Goal: Navigation & Orientation: Find specific page/section

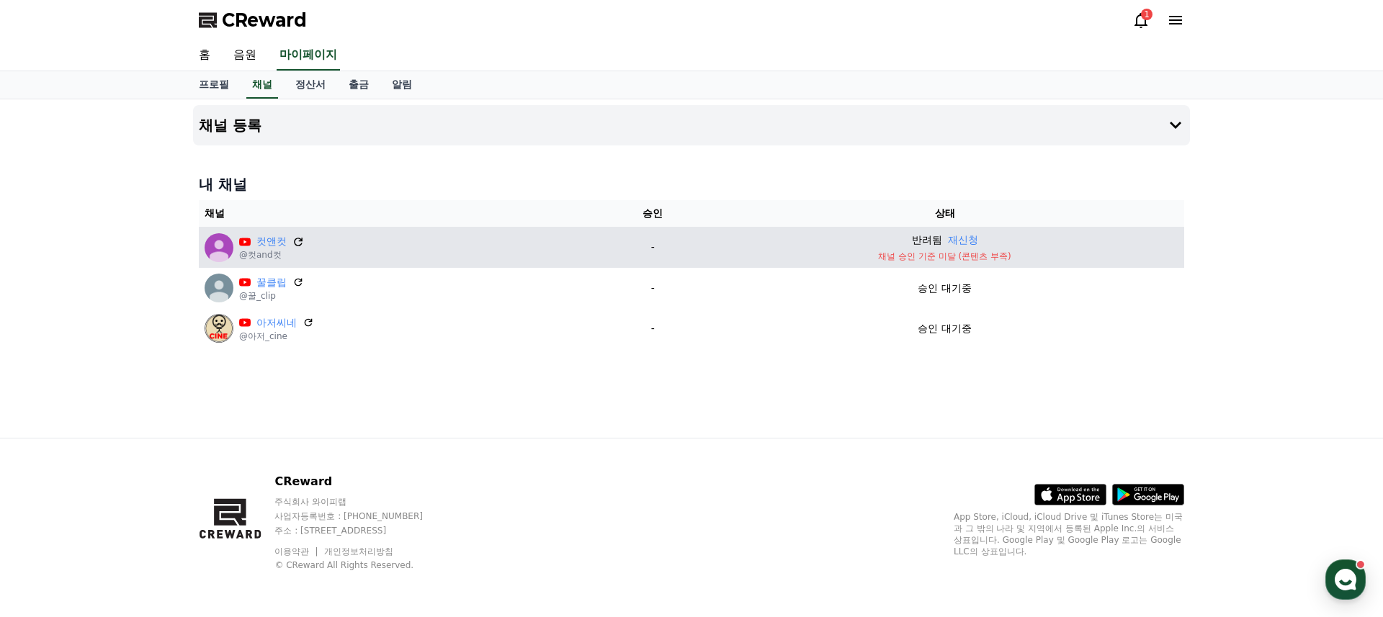
click at [292, 241] on icon at bounding box center [298, 242] width 13 height 13
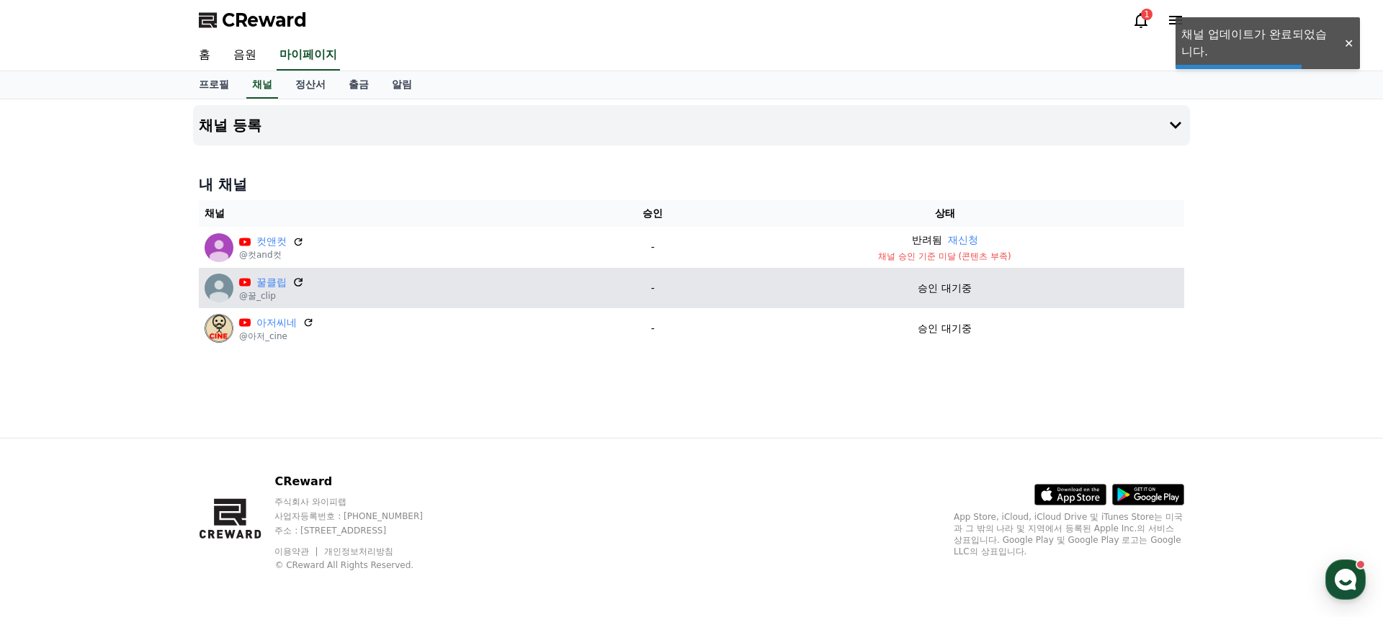
click at [296, 282] on icon at bounding box center [298, 282] width 13 height 13
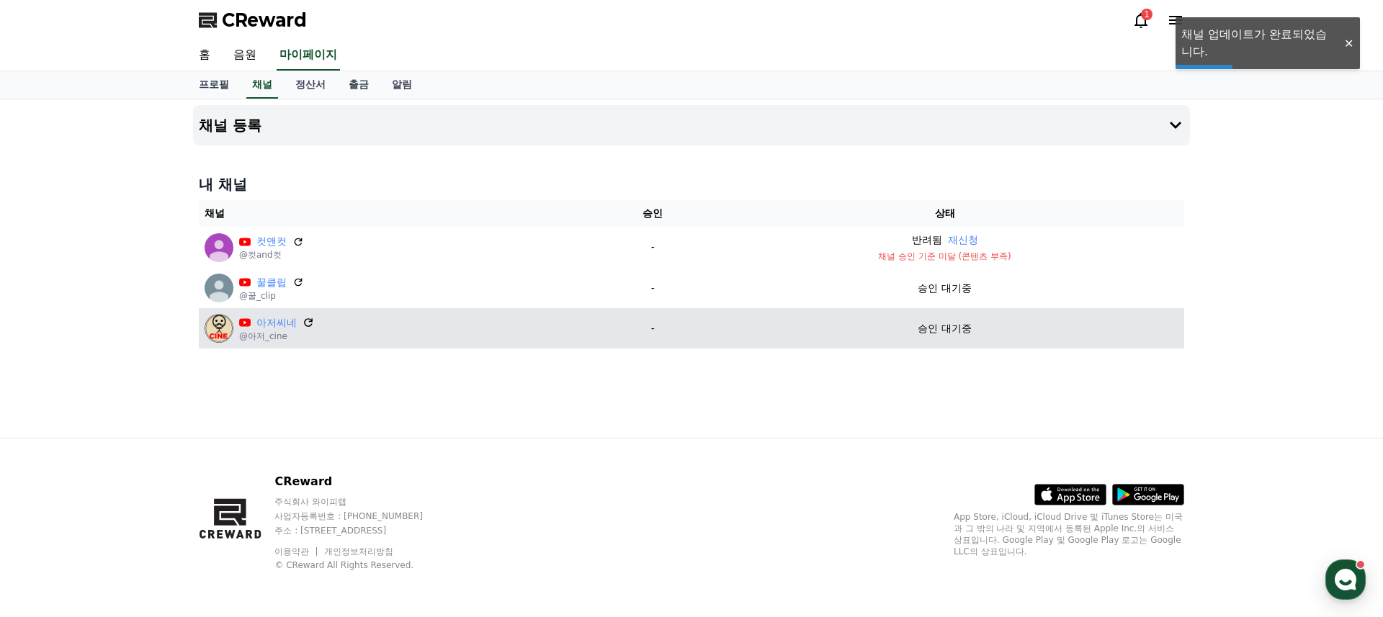
click at [302, 324] on icon at bounding box center [308, 322] width 13 height 13
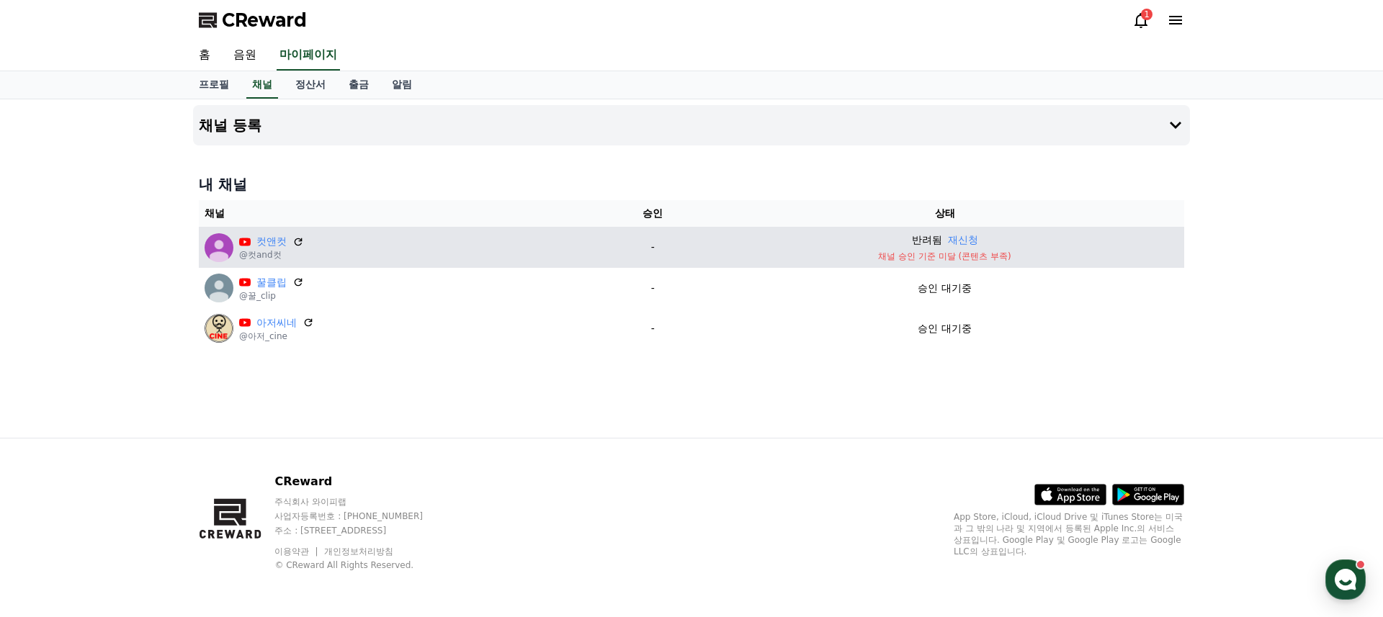
click at [1083, 254] on p "채널 승인 기준 미달 (콘텐츠 부족)" at bounding box center [945, 257] width 468 height 12
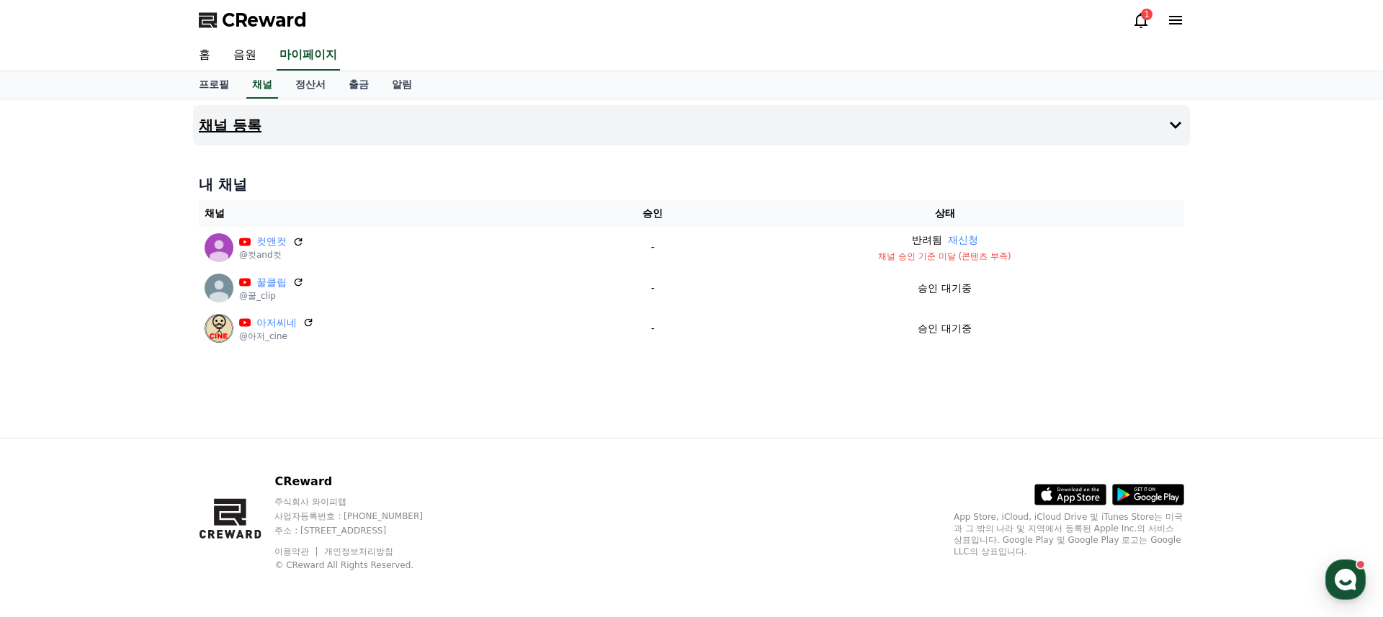
click at [1185, 125] on button "채널 등록" at bounding box center [691, 125] width 997 height 40
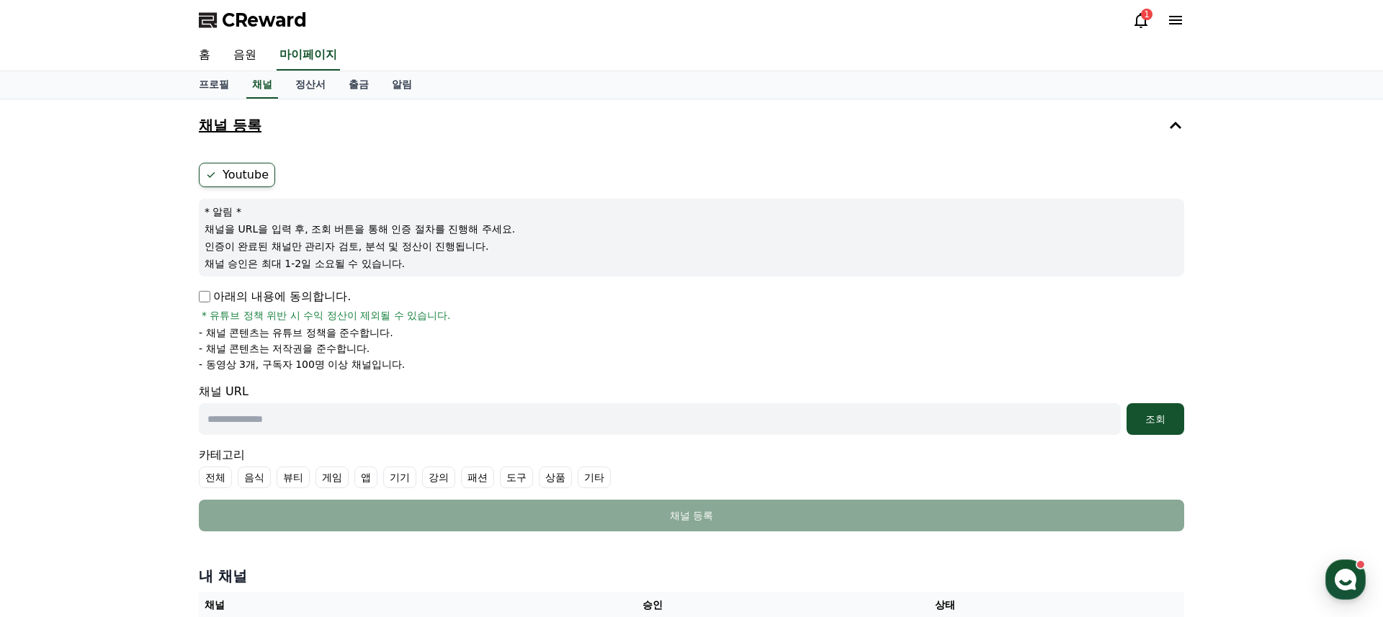
click at [1183, 125] on icon at bounding box center [1175, 125] width 17 height 17
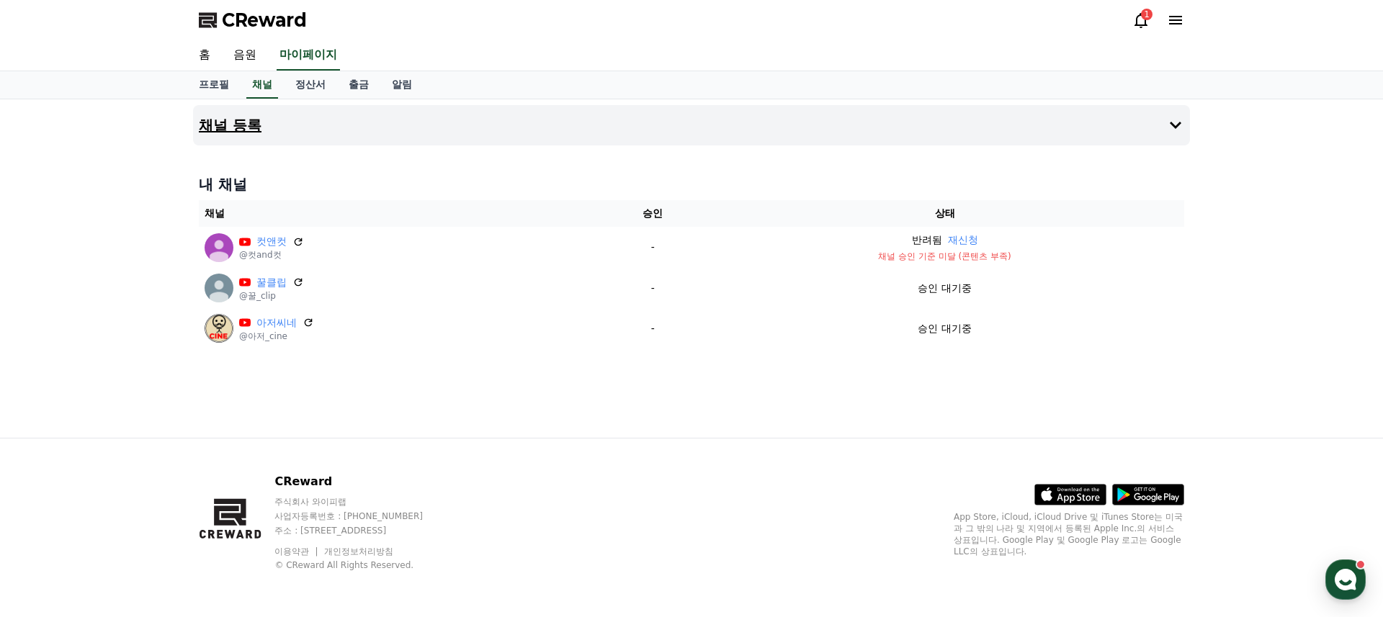
click at [1146, 22] on icon at bounding box center [1141, 20] width 13 height 15
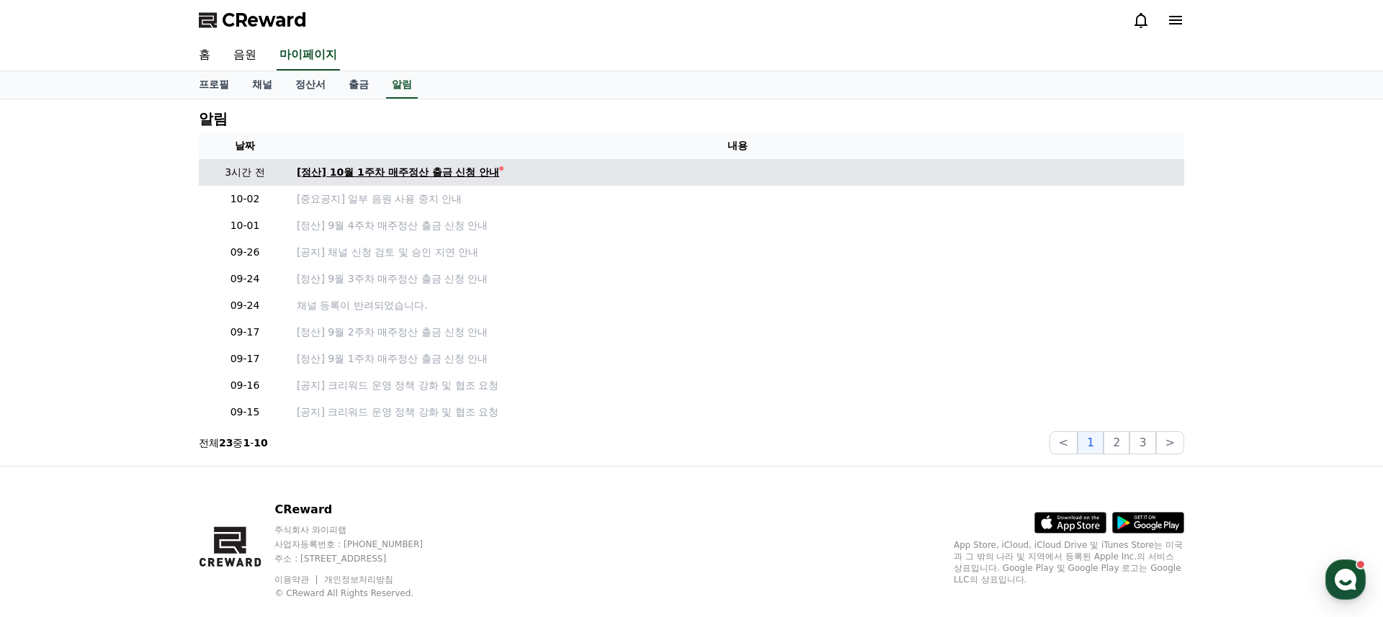
click at [409, 171] on div "[정산] 10월 1주차 매주정산 출금 신청 안내" at bounding box center [398, 172] width 202 height 15
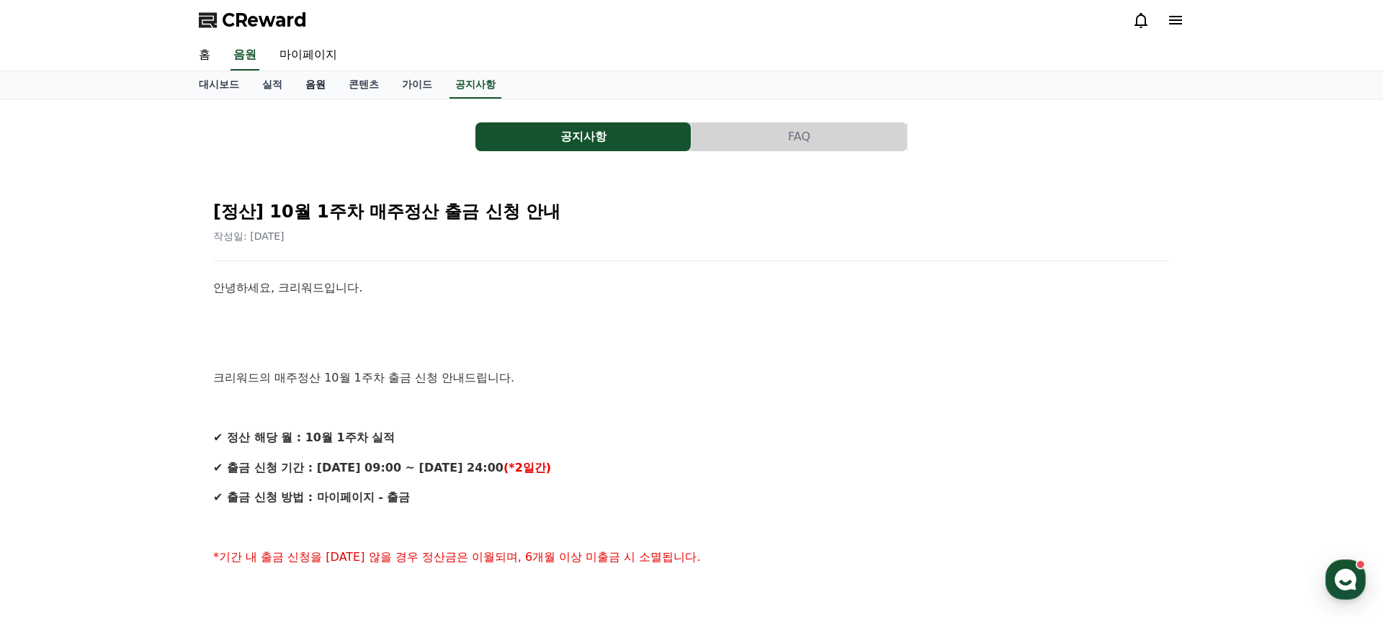
click at [305, 84] on link "음원" at bounding box center [315, 84] width 43 height 27
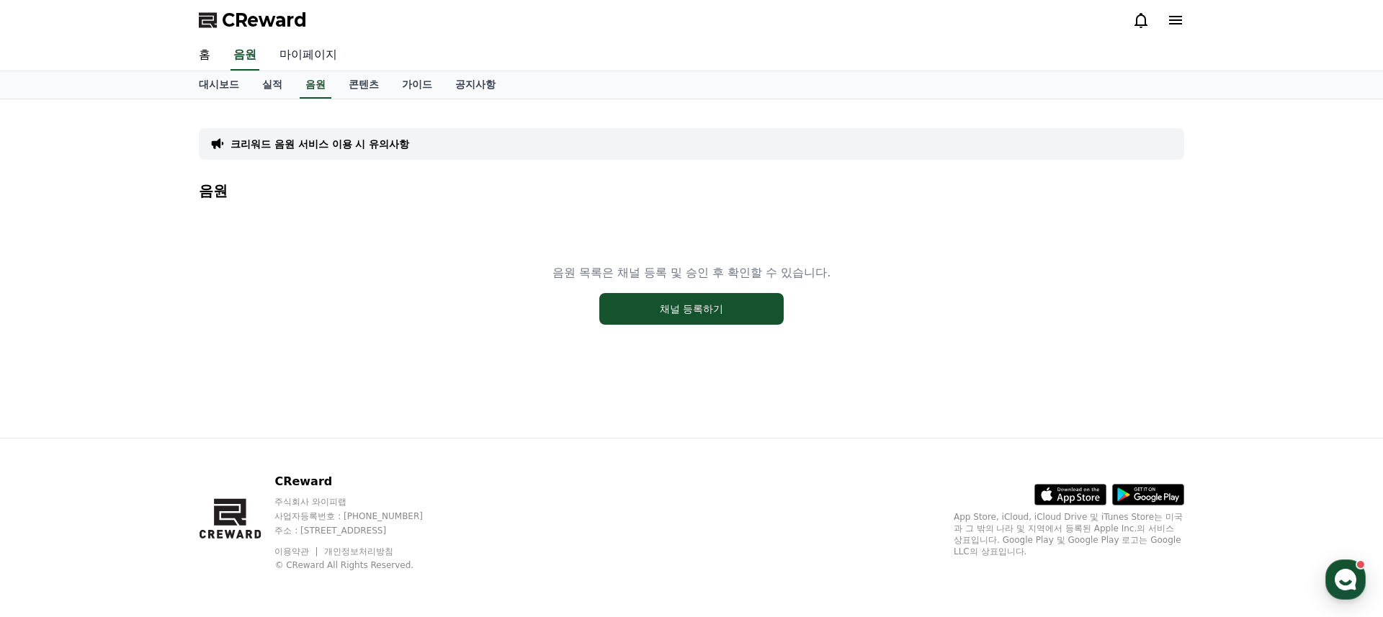
click at [305, 48] on link "마이페이지" at bounding box center [308, 55] width 81 height 30
select select "**********"
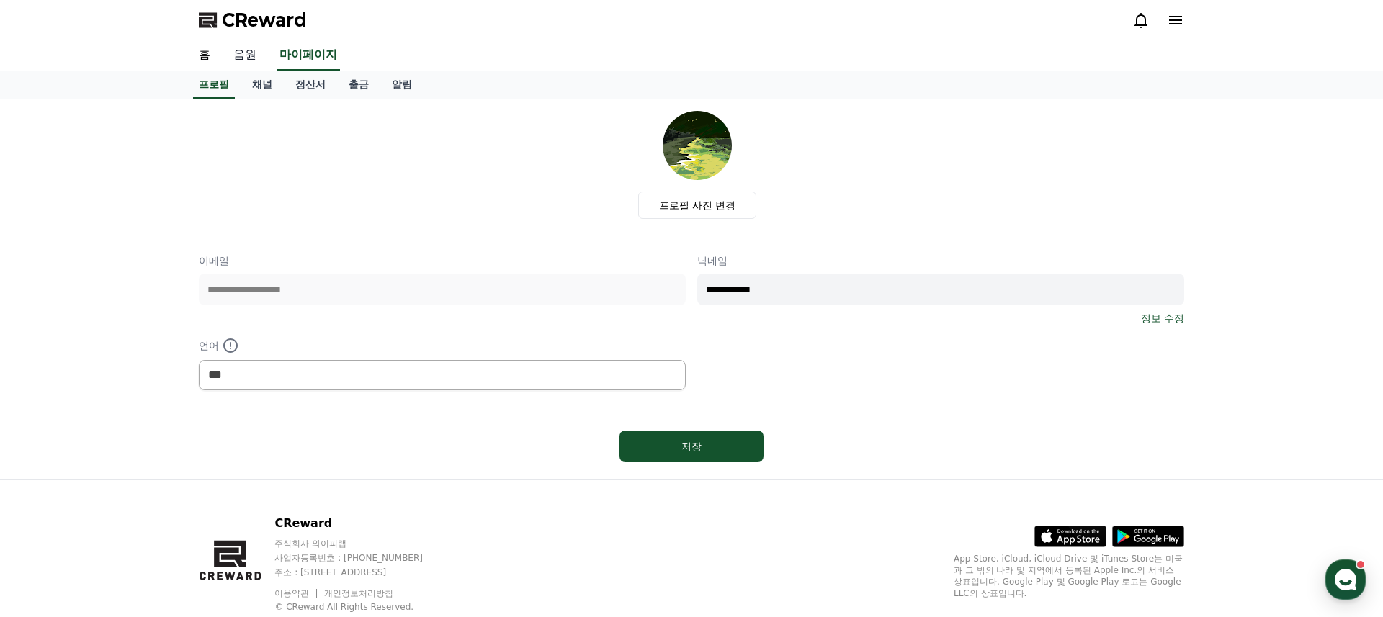
click at [246, 50] on link "음원" at bounding box center [245, 55] width 46 height 30
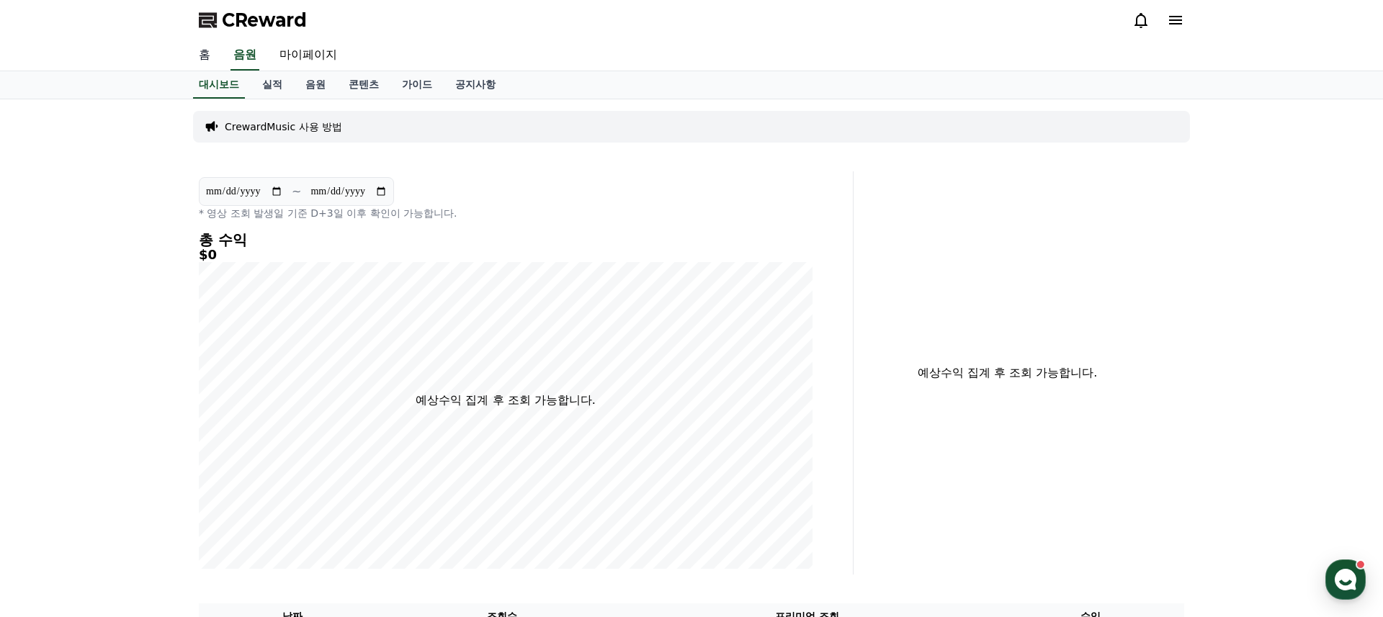
click at [200, 54] on link "홈" at bounding box center [204, 55] width 35 height 30
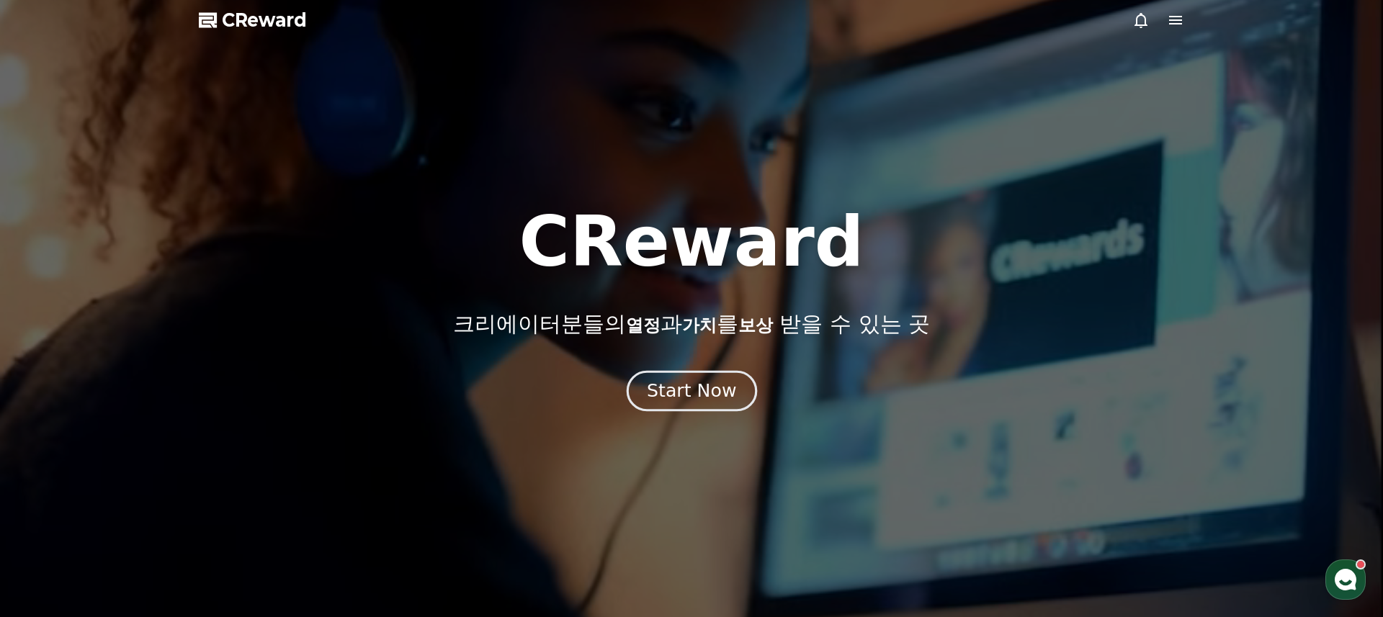
click at [680, 396] on div "Start Now" at bounding box center [691, 391] width 89 height 24
